Goal: Navigation & Orientation: Understand site structure

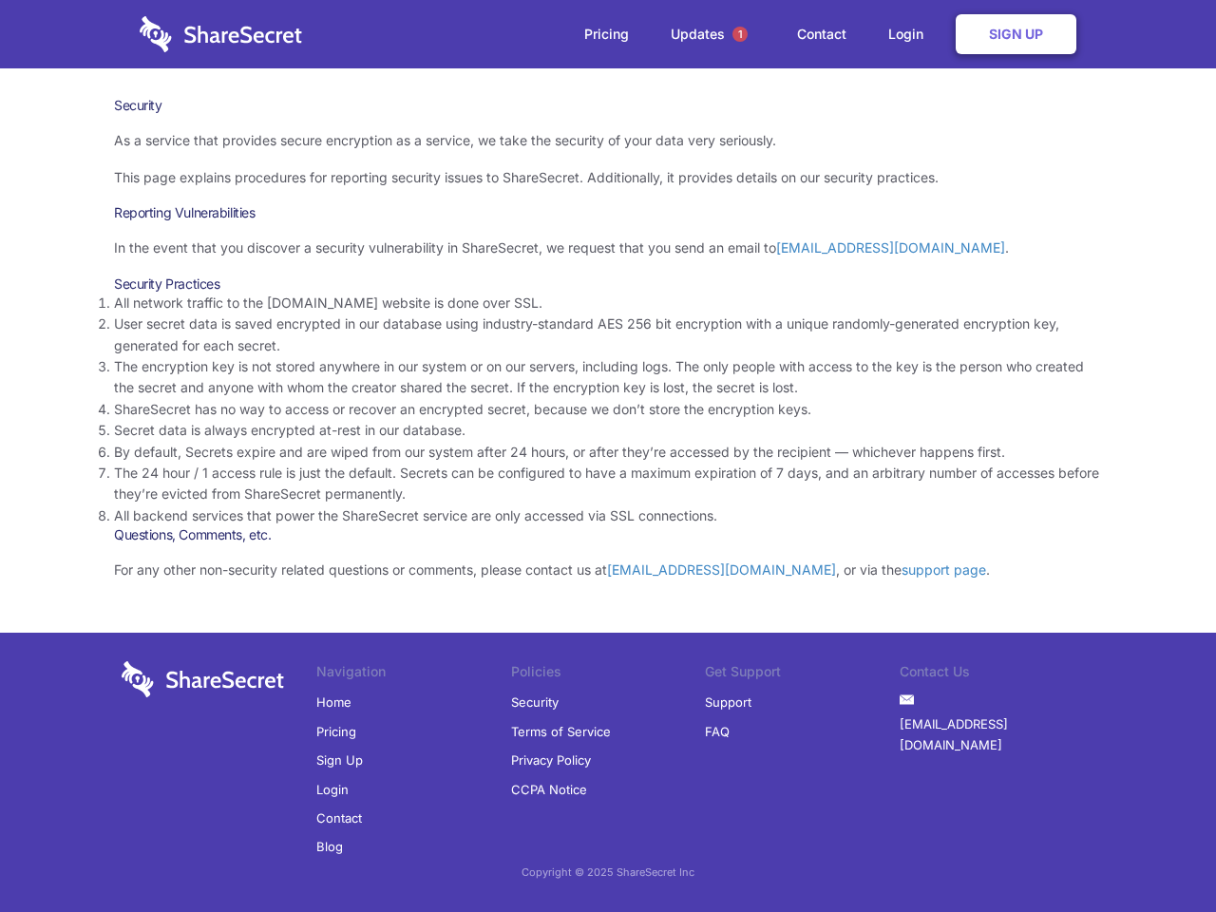
click at [608, 456] on li "By default, Secrets expire and are wiped from our system after 24 hours, or aft…" at bounding box center [608, 452] width 988 height 21
click at [740, 34] on span "1" at bounding box center [739, 34] width 15 height 15
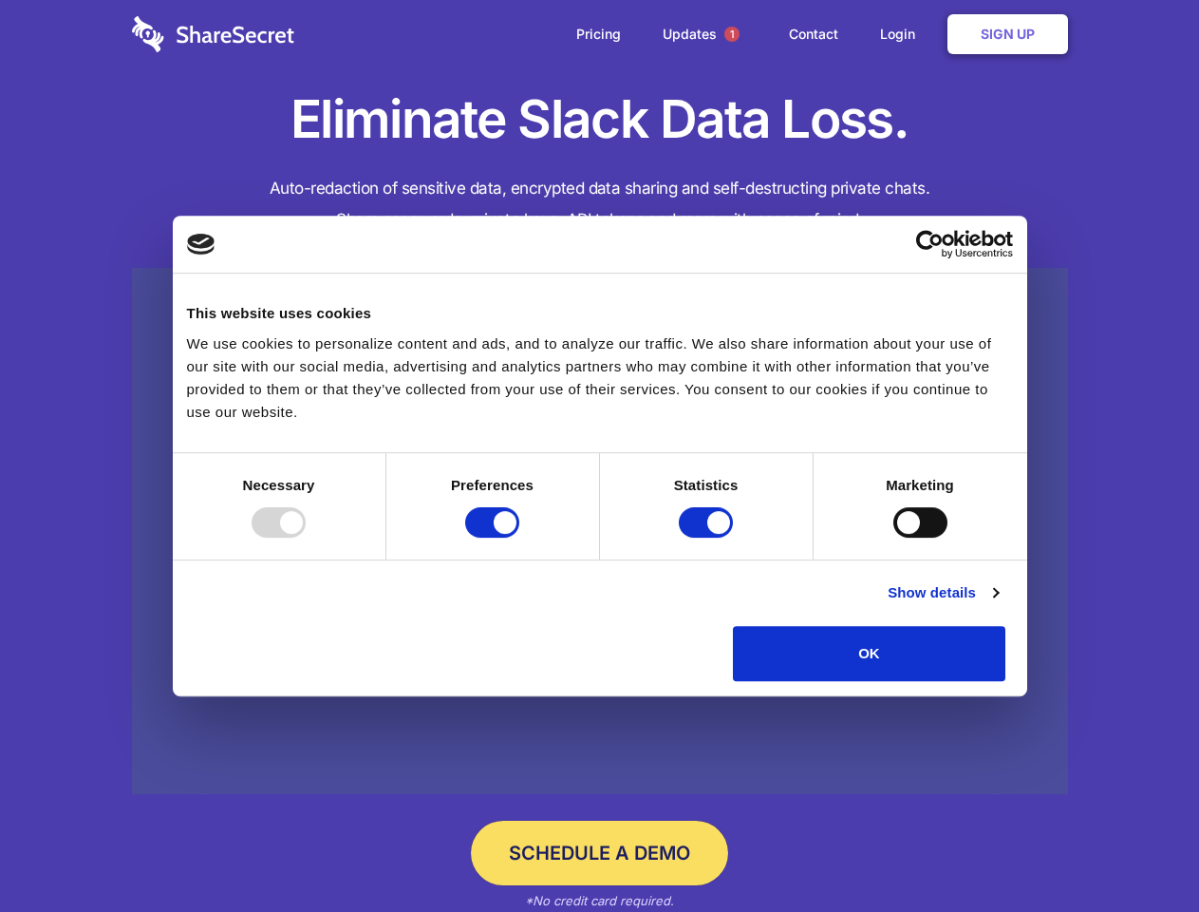
click at [306, 538] on div at bounding box center [279, 522] width 54 height 30
click at [519, 538] on input "Preferences" at bounding box center [492, 522] width 54 height 30
checkbox input "false"
click at [708, 538] on input "Statistics" at bounding box center [706, 522] width 54 height 30
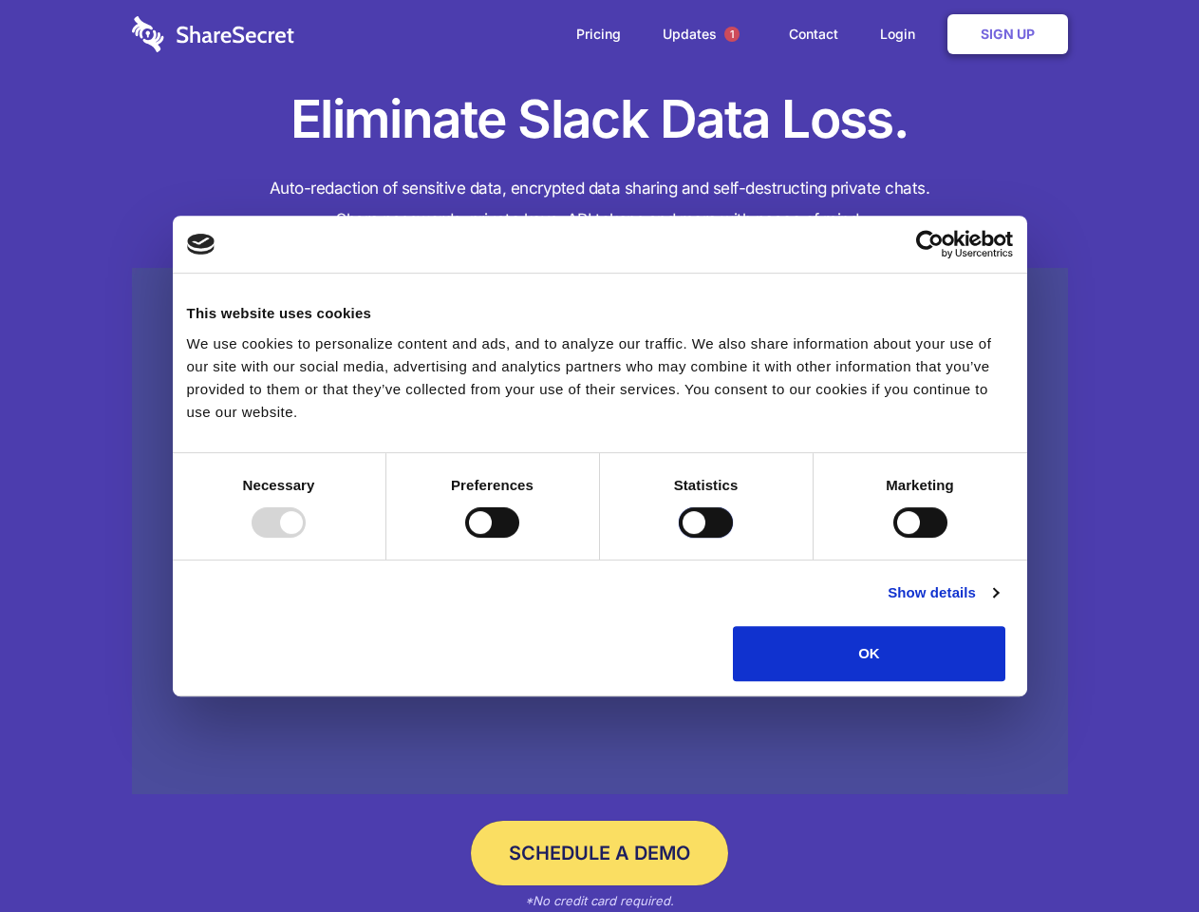
checkbox input "false"
click at [894, 538] on input "Marketing" at bounding box center [921, 522] width 54 height 30
checkbox input "true"
click at [998, 604] on link "Show details" at bounding box center [943, 592] width 110 height 23
